Goal: Transaction & Acquisition: Purchase product/service

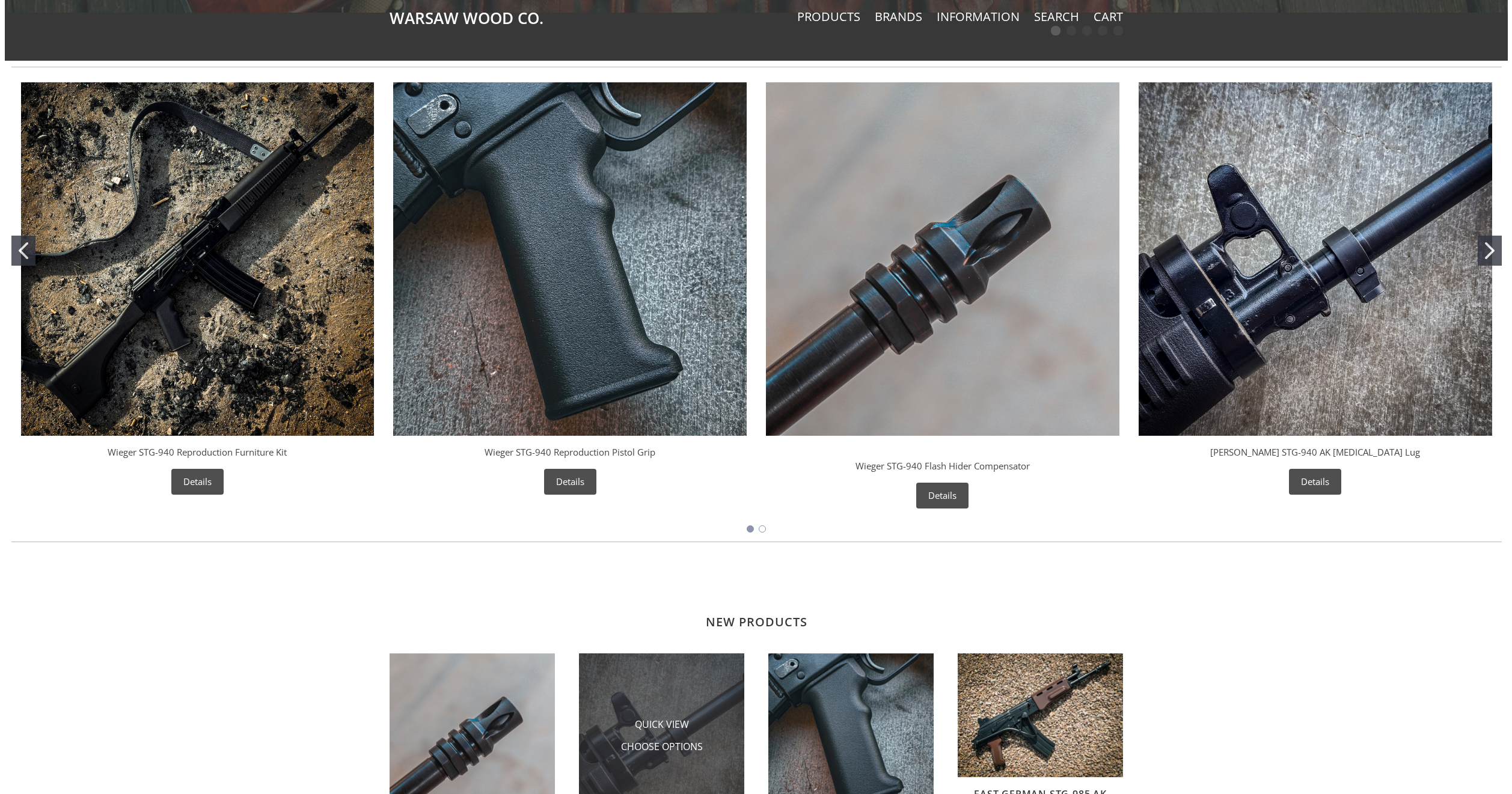
scroll to position [481, 0]
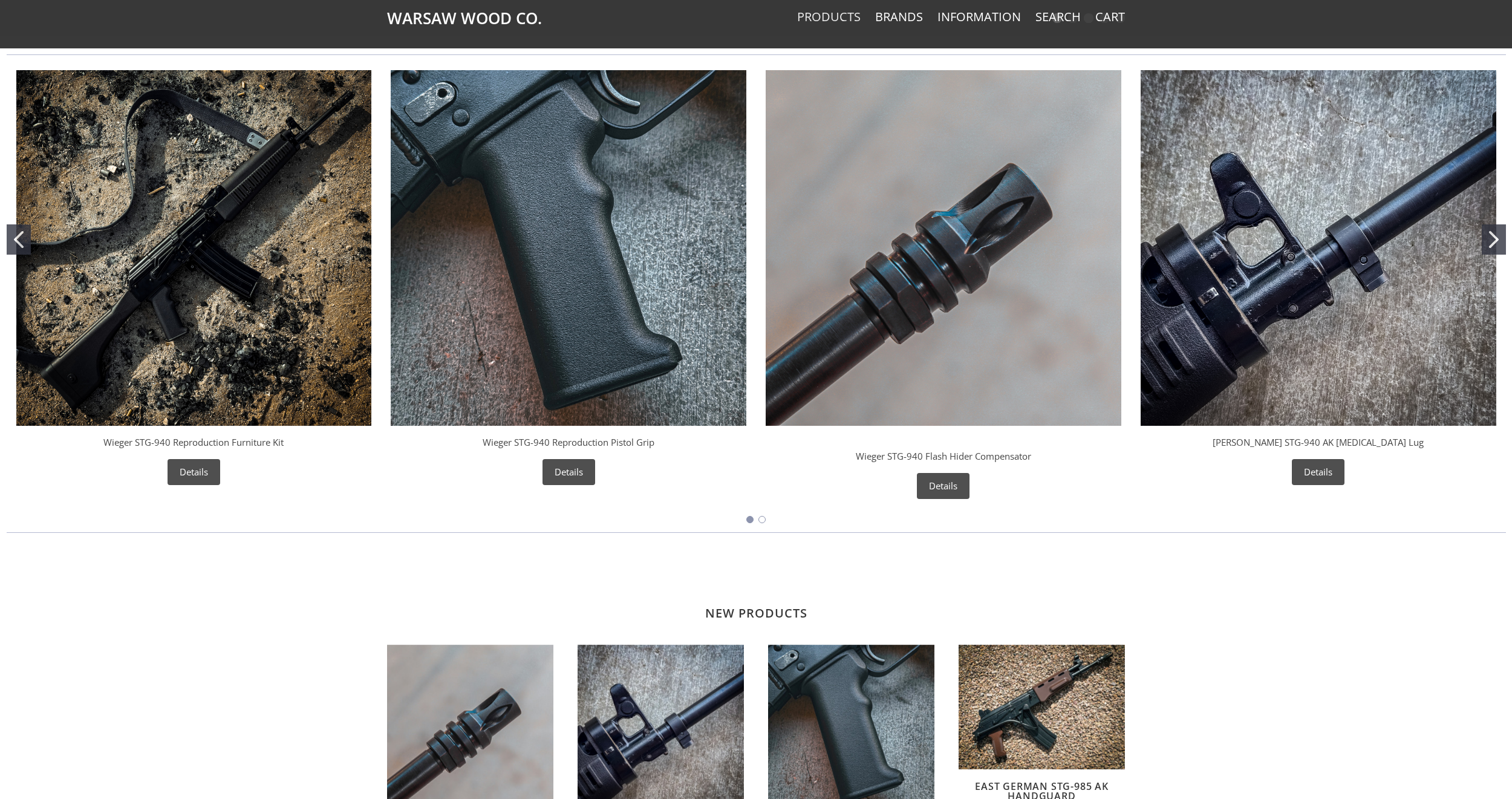
click at [849, 17] on link "Products" at bounding box center [828, 17] width 63 height 16
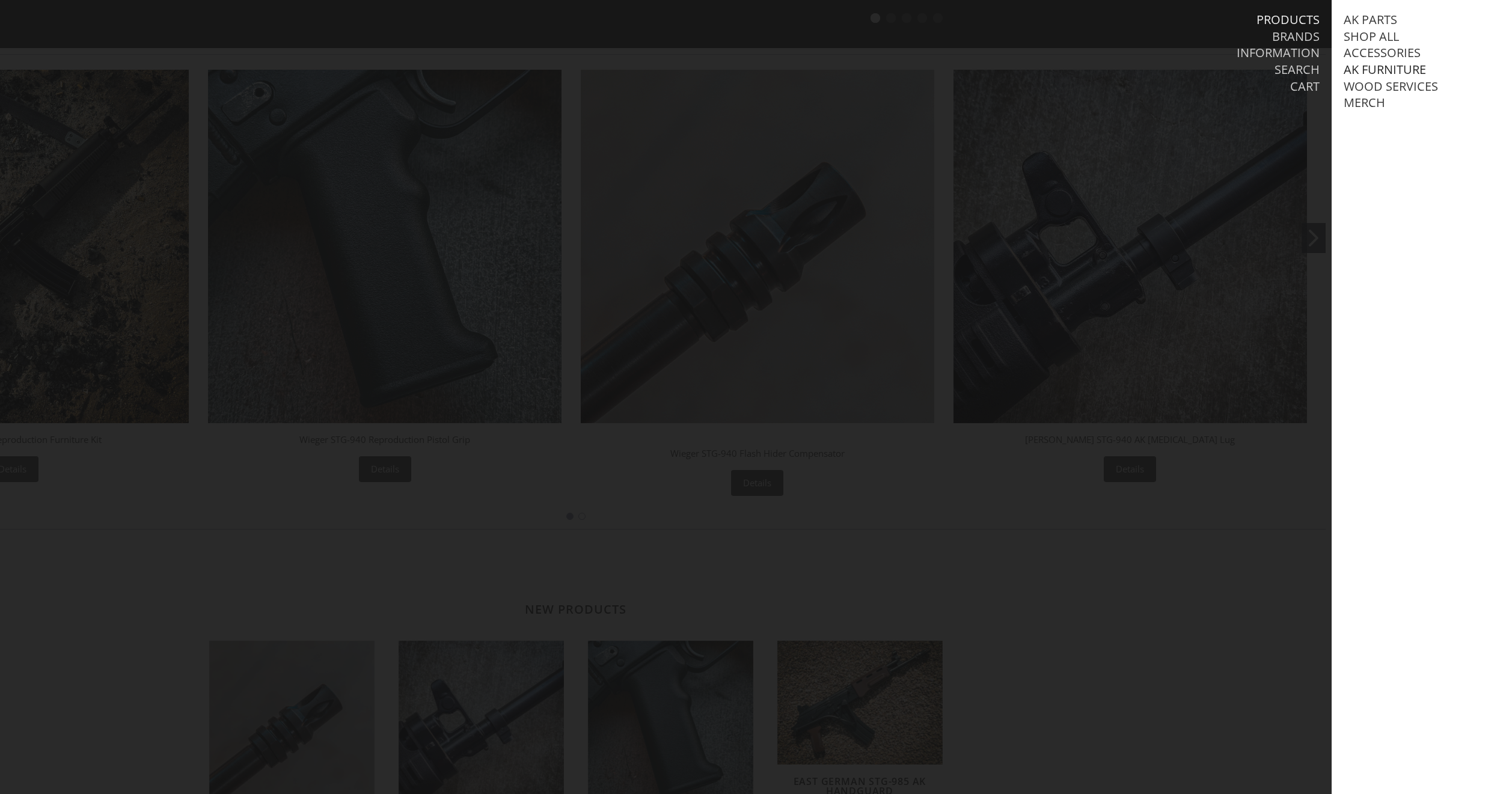
click at [1373, 70] on link "AK Furniture" at bounding box center [1385, 69] width 83 height 16
click at [1382, 94] on link "View all AK Furniture" at bounding box center [1423, 86] width 136 height 16
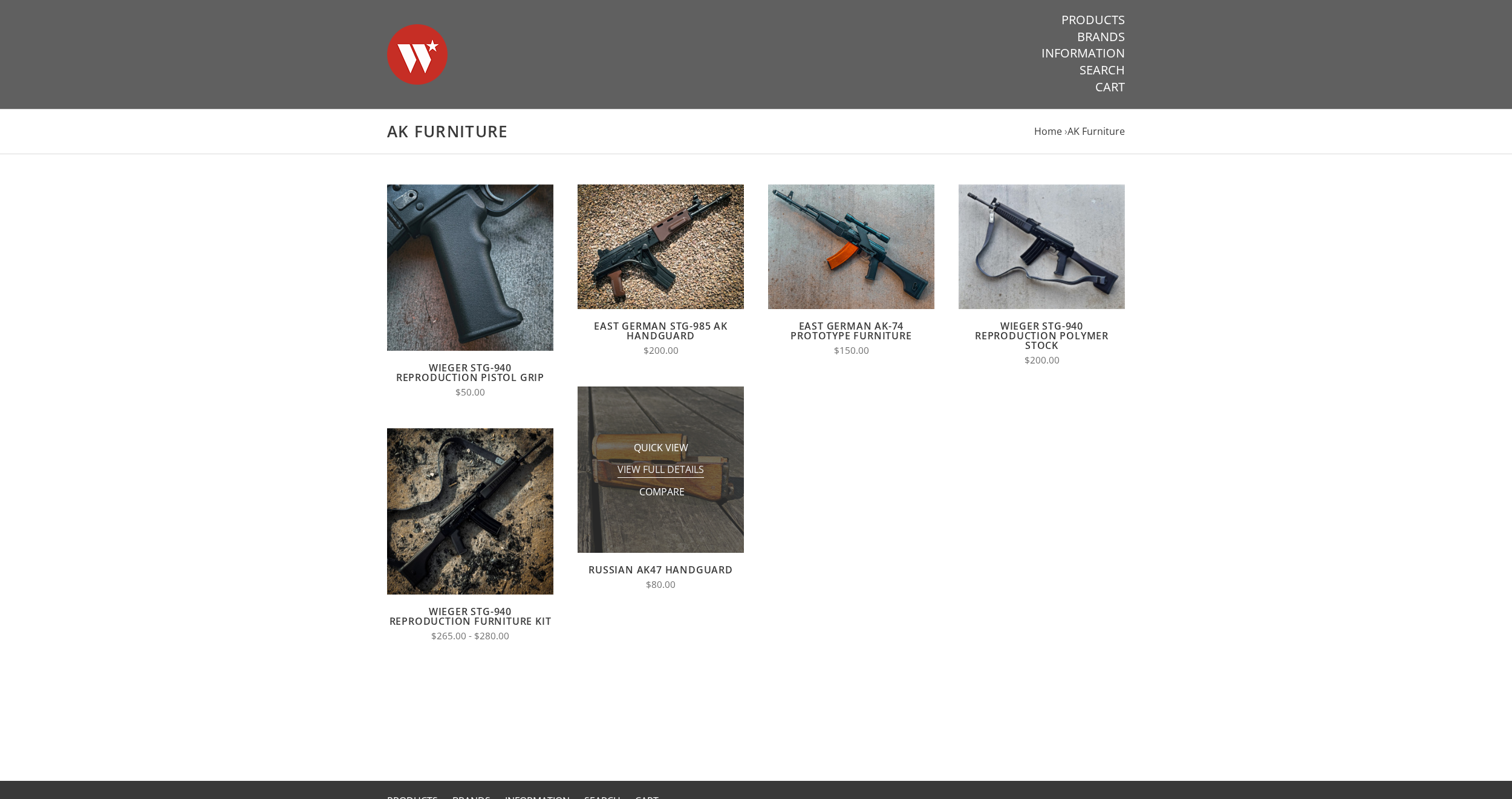
click at [679, 475] on span "View Full Details" at bounding box center [660, 470] width 87 height 15
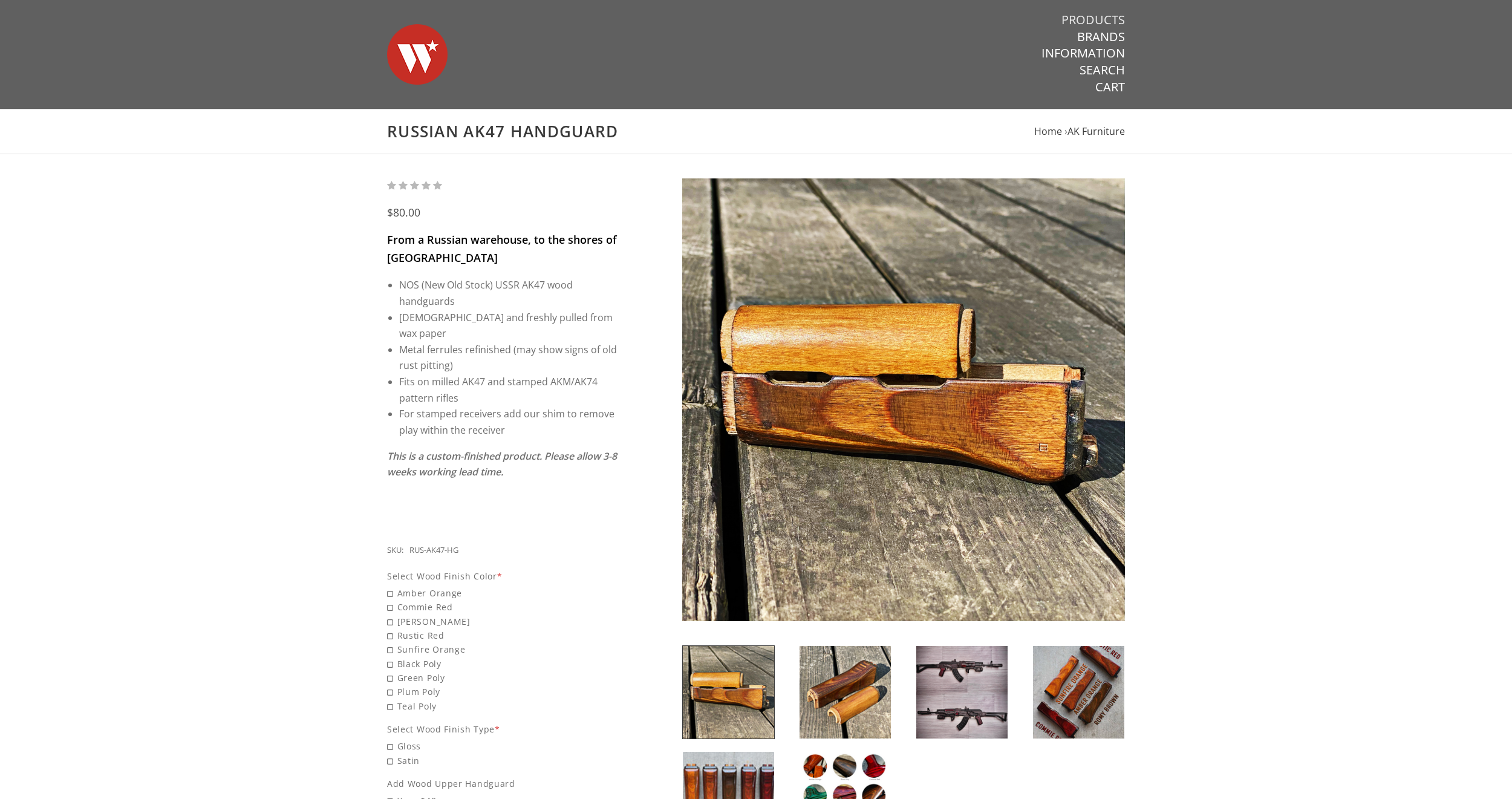
click at [1095, 13] on link "Products" at bounding box center [1092, 19] width 63 height 16
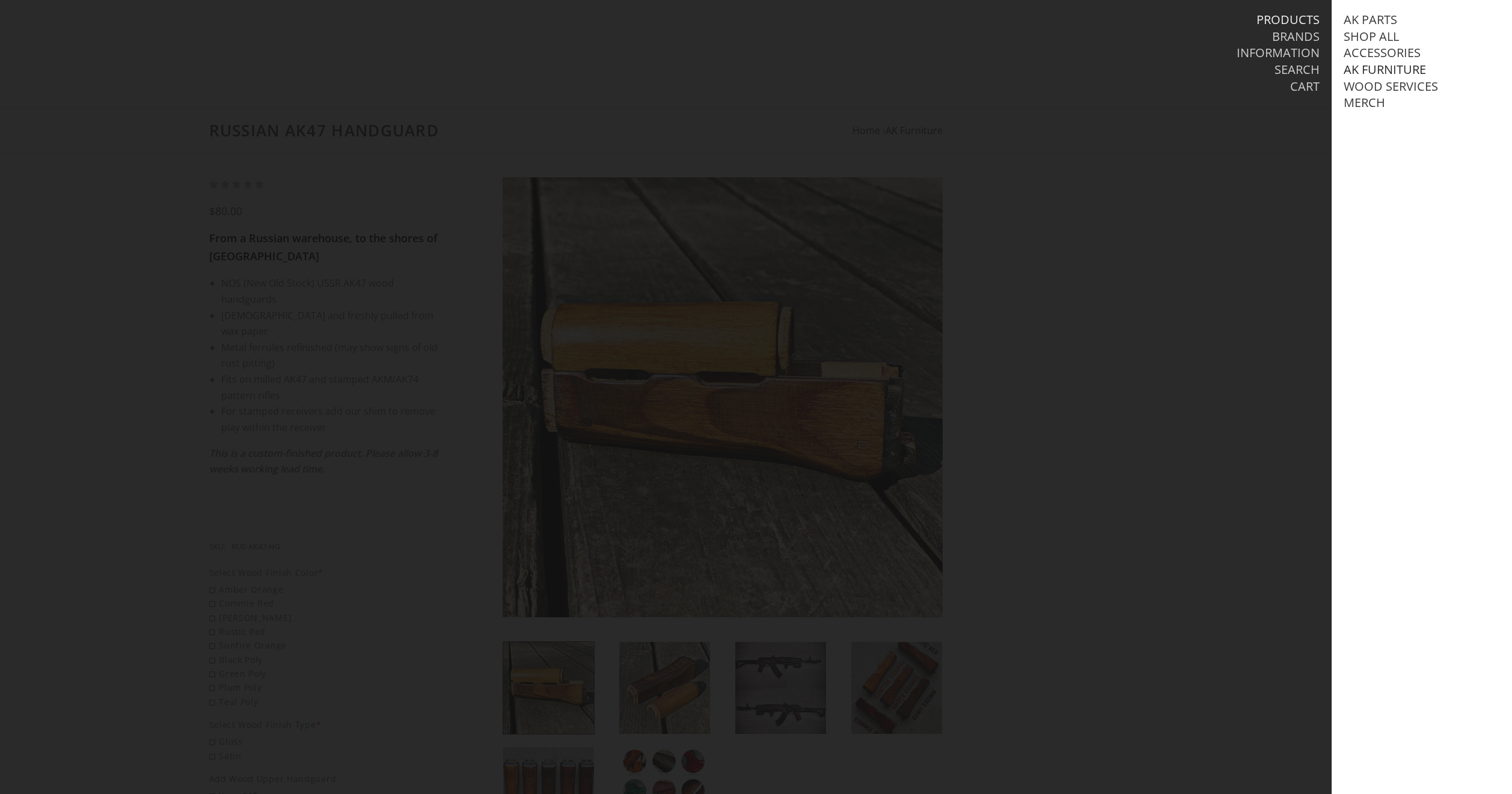
click at [1366, 71] on link "AK Furniture" at bounding box center [1385, 69] width 83 height 16
click at [1378, 127] on link "Handguards" at bounding box center [1397, 120] width 84 height 16
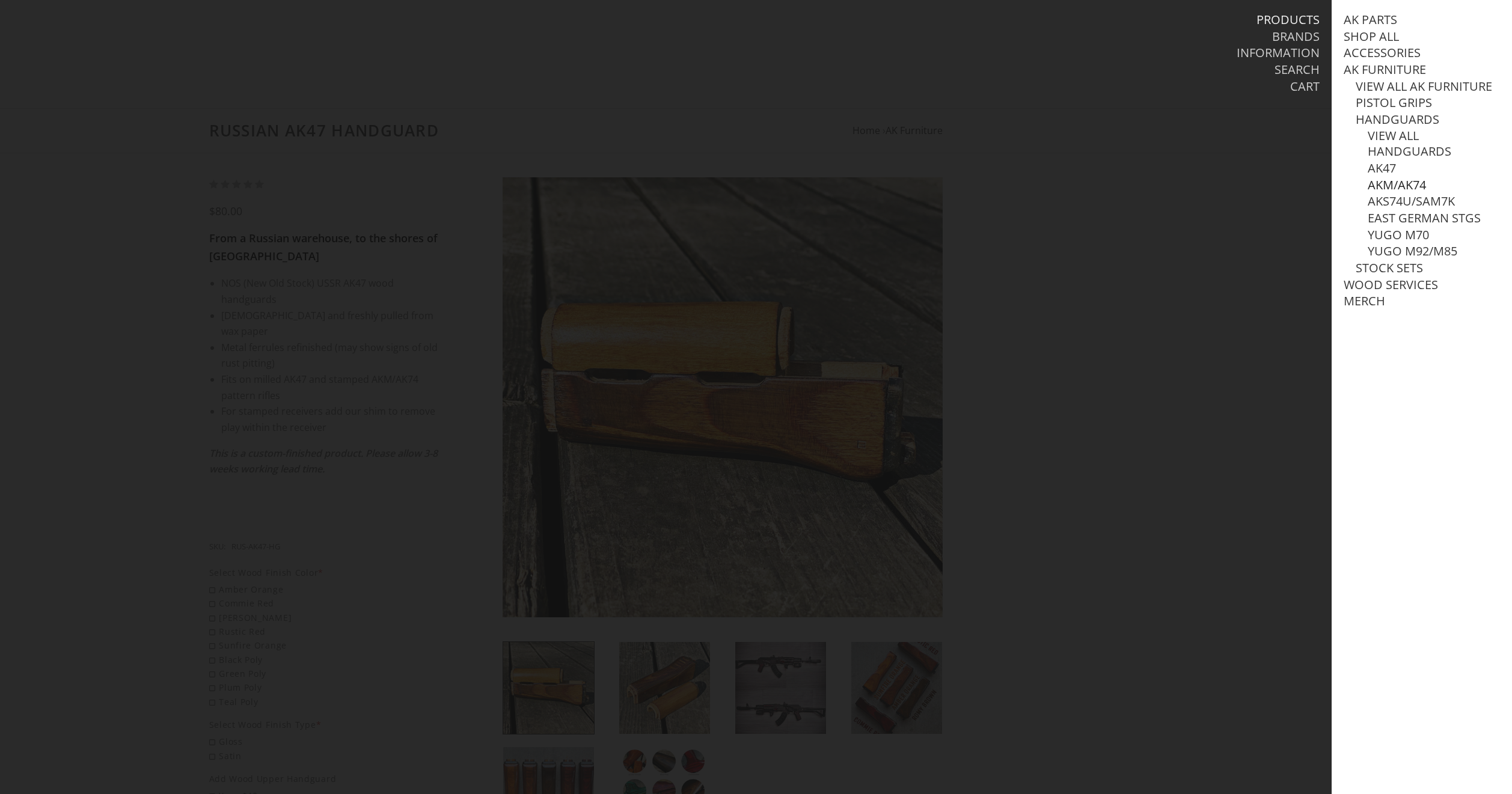
click at [1375, 193] on link "AKM/AK74" at bounding box center [1397, 185] width 59 height 16
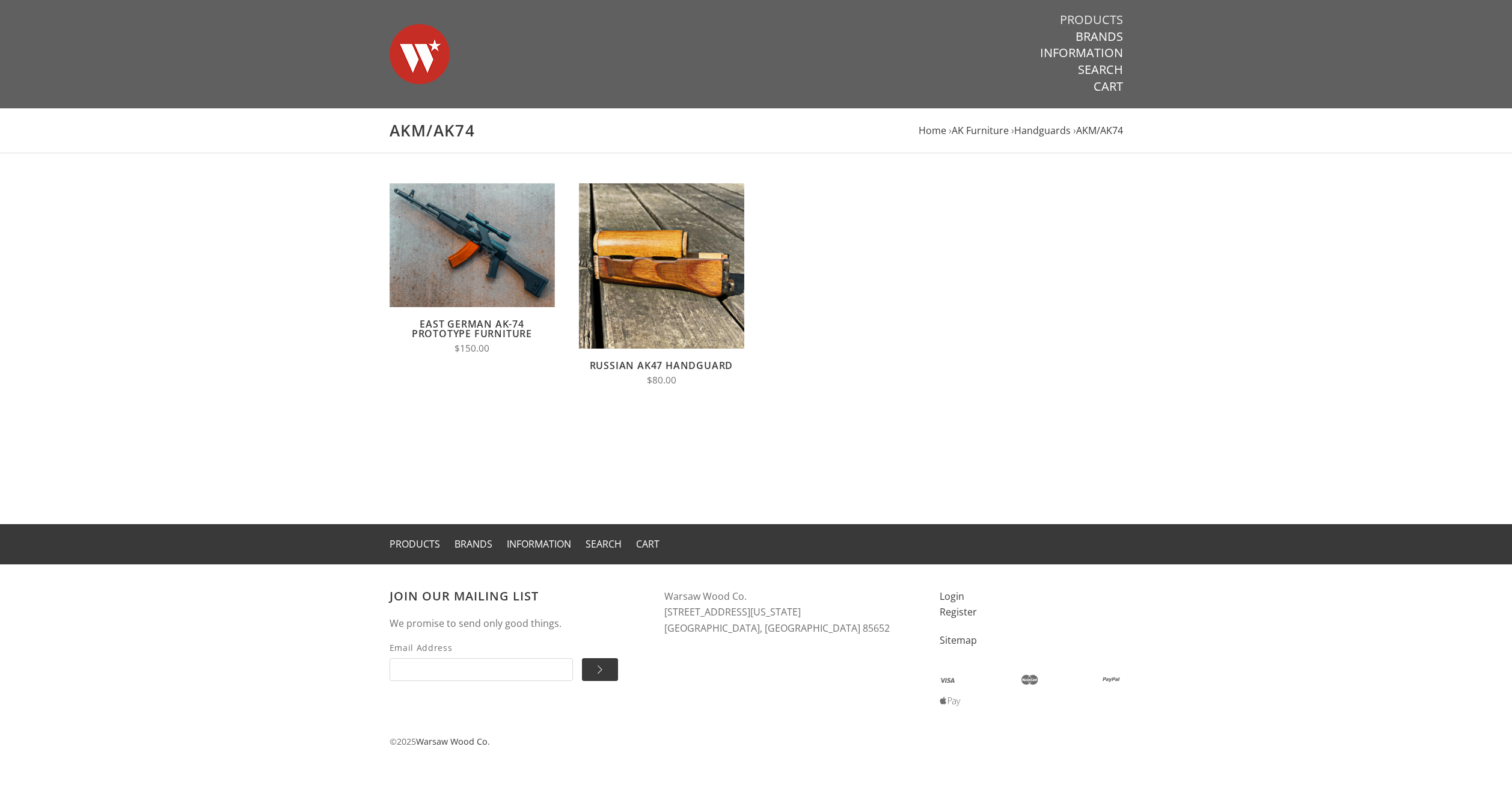
click at [1094, 17] on link "Products" at bounding box center [1091, 19] width 63 height 16
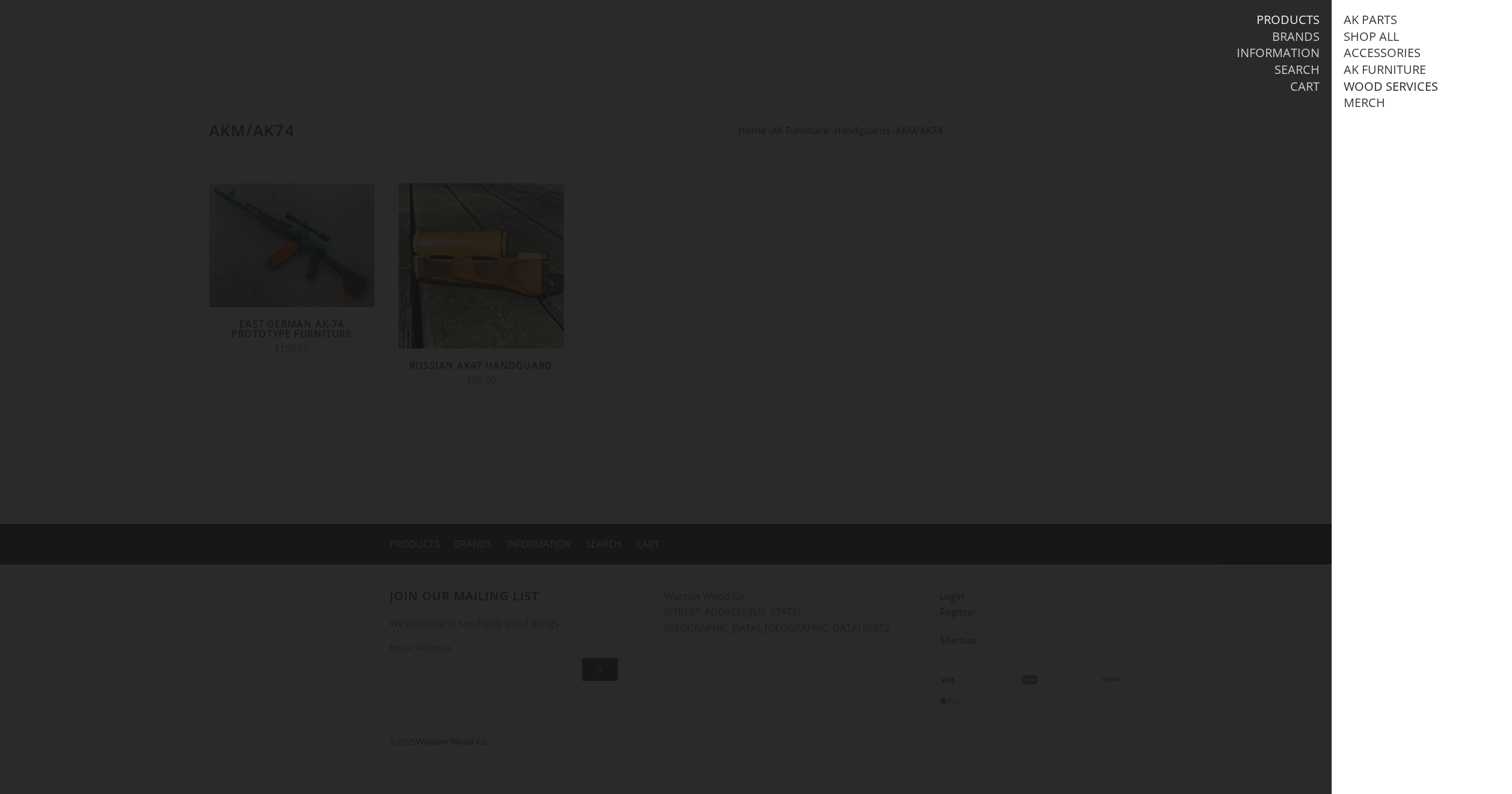
click at [1392, 86] on link "Wood Services" at bounding box center [1391, 86] width 94 height 16
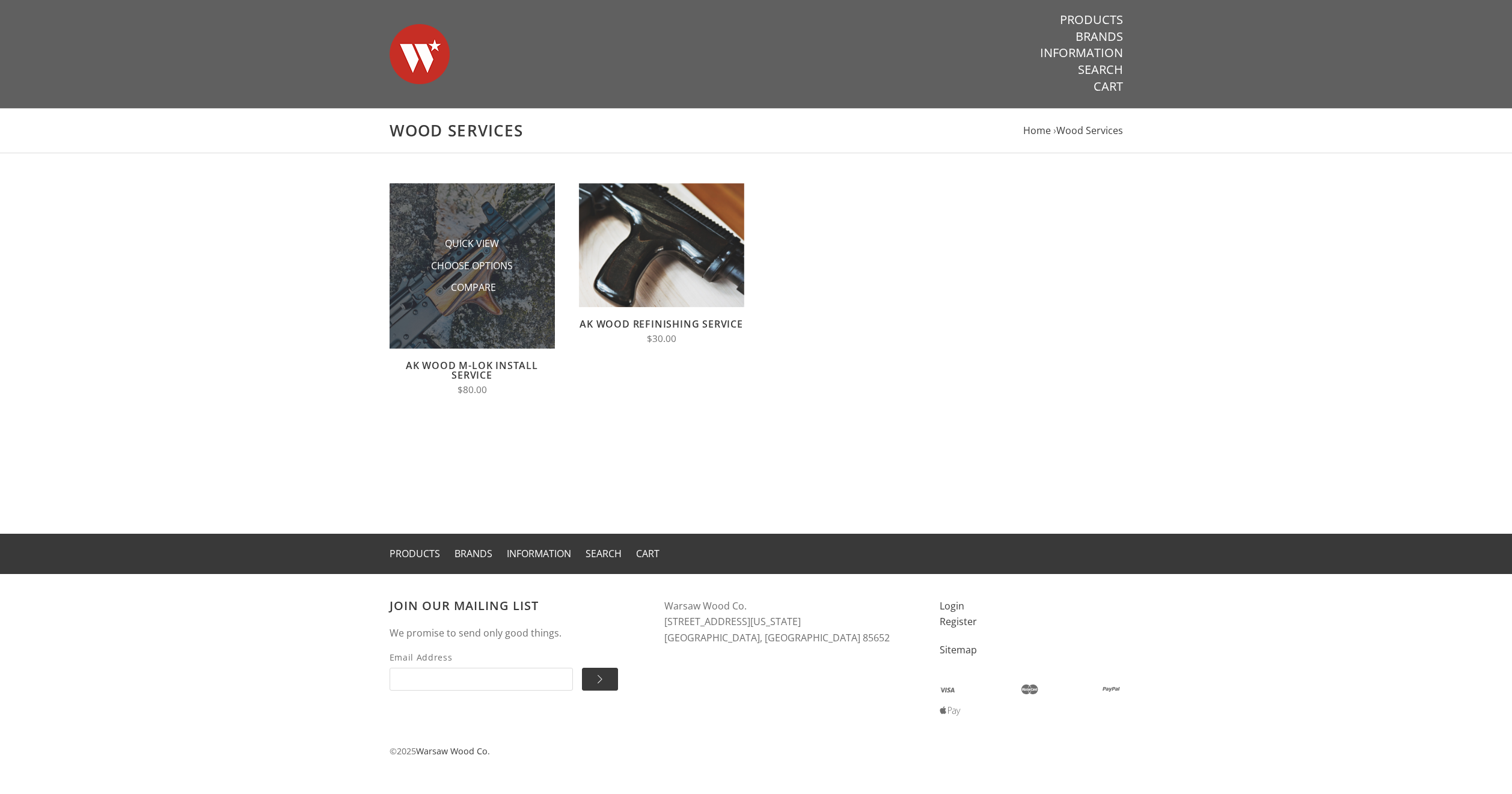
click at [459, 311] on img at bounding box center [472, 266] width 166 height 165
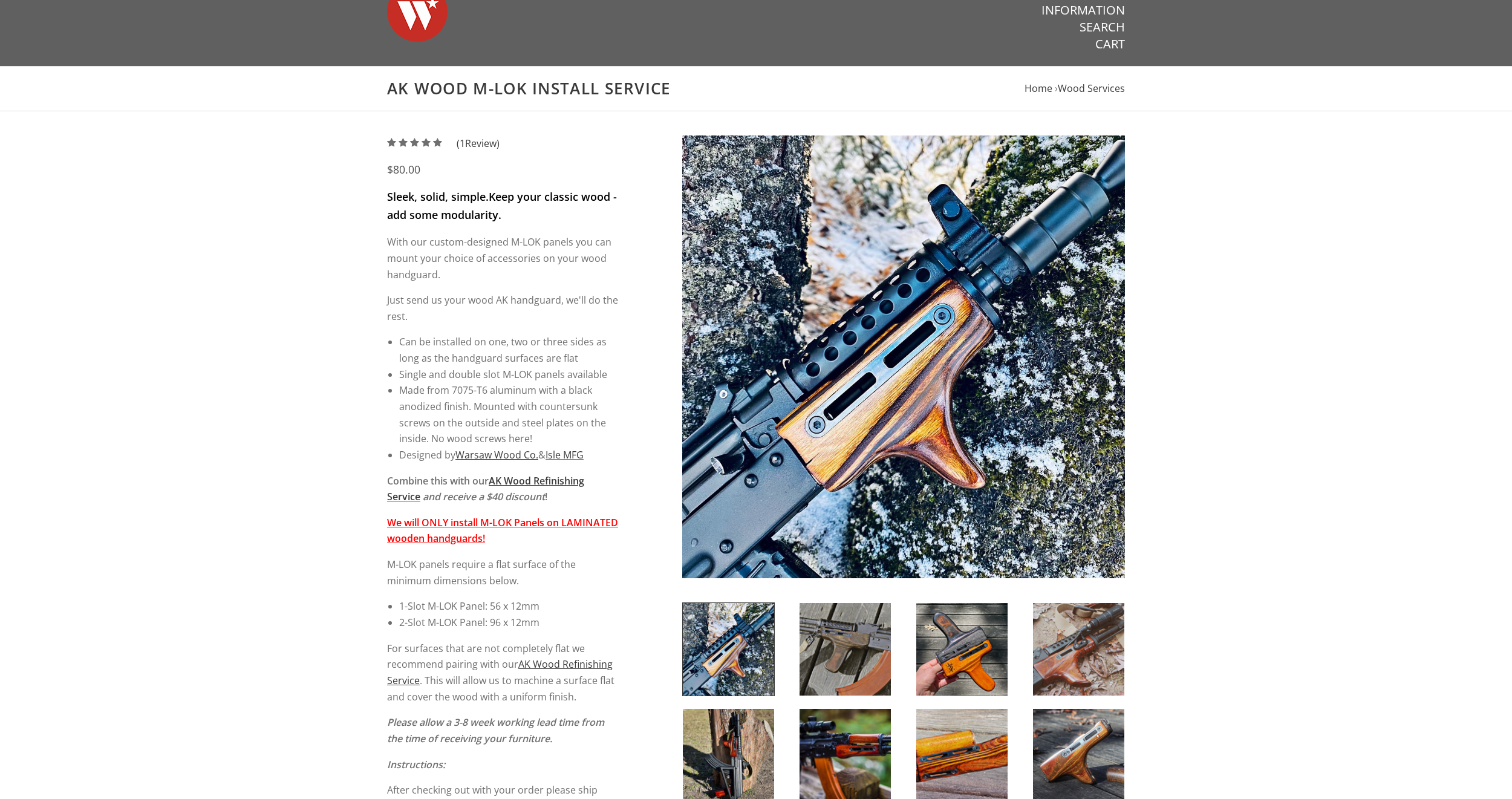
scroll to position [242, 0]
